Goal: Check status: Check status

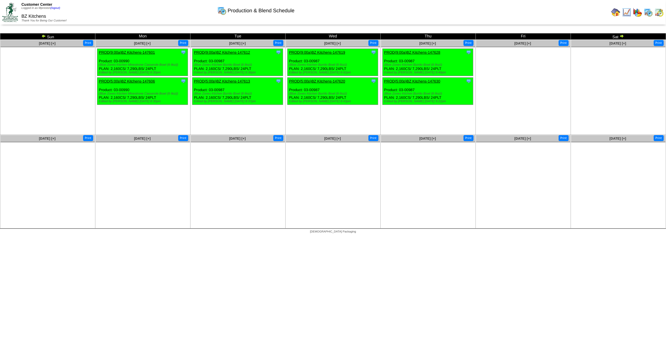
click at [43, 37] on img at bounding box center [43, 36] width 5 height 5
